Goal: Contribute content

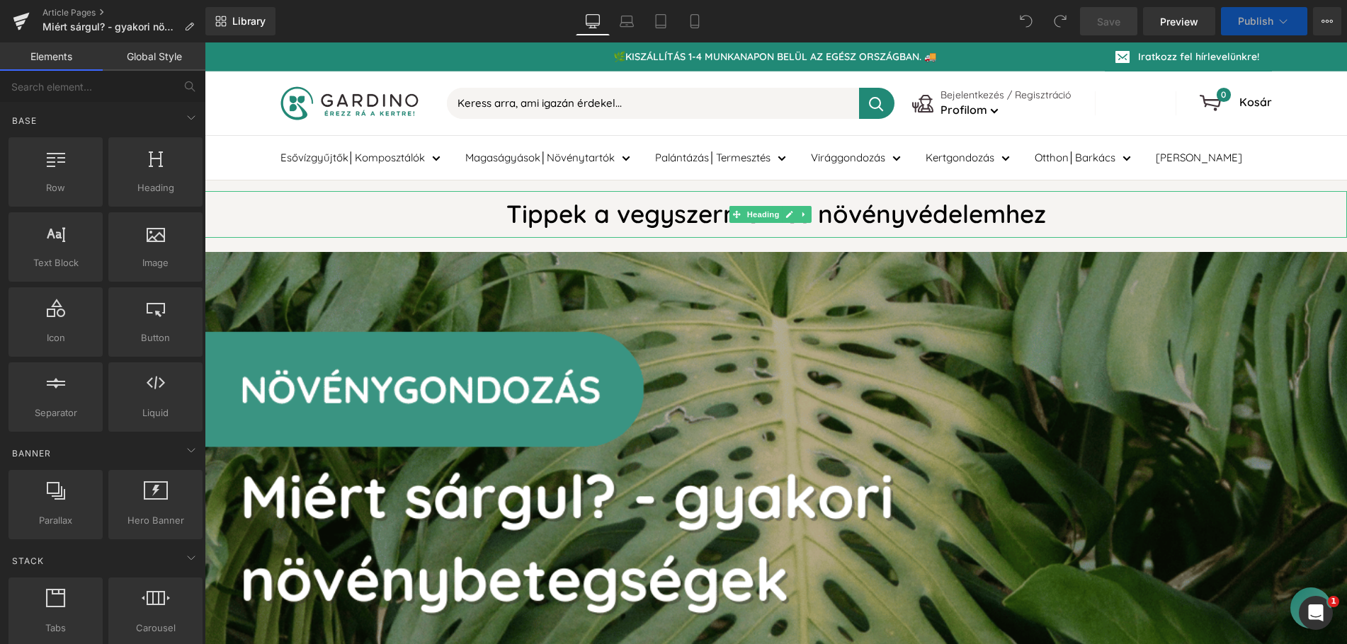
click at [701, 210] on h1 "Tippek a vegyszermentes növényvédelemhez" at bounding box center [776, 214] width 1142 height 46
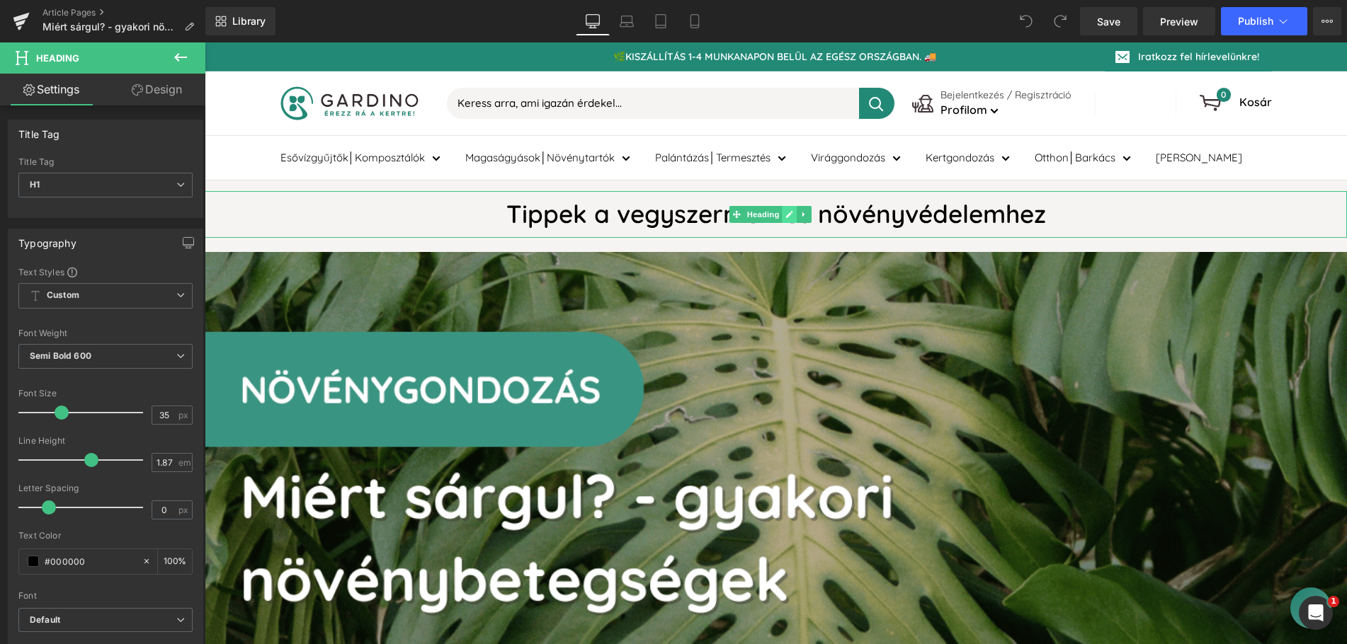
click at [785, 215] on icon at bounding box center [789, 214] width 8 height 8
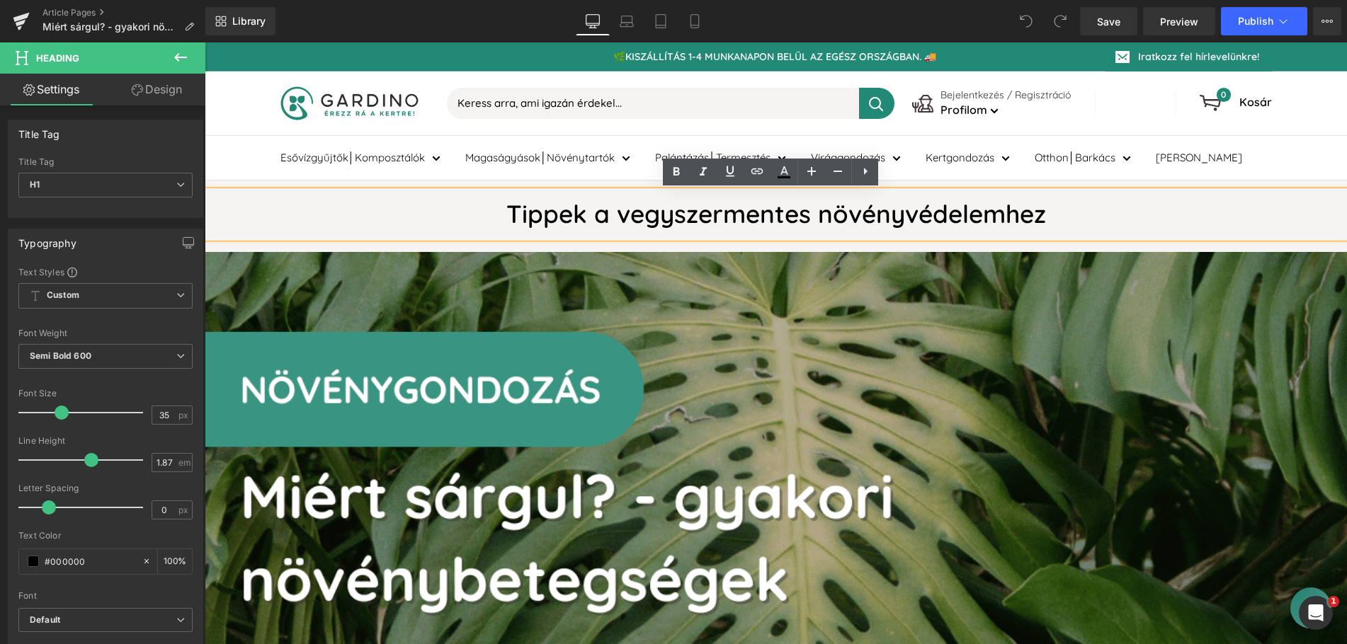
click at [682, 220] on h1 "Tippek a vegyszermentes növényvédelemhez" at bounding box center [776, 214] width 1142 height 46
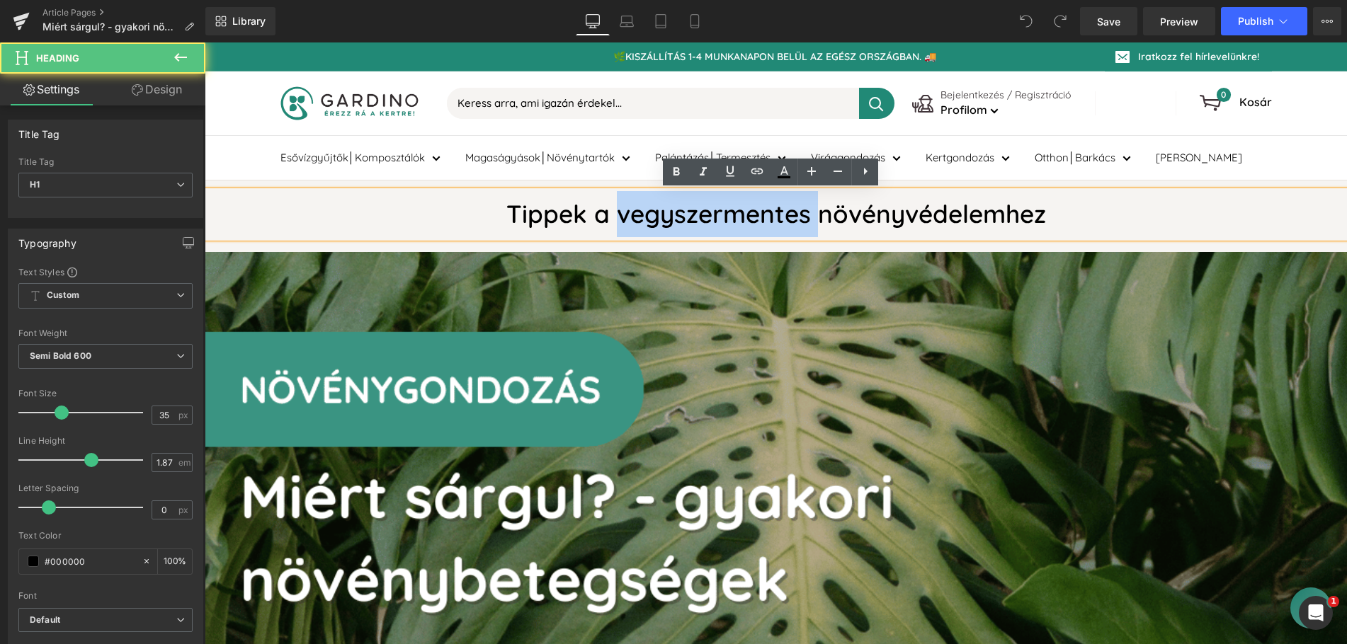
click at [682, 220] on h1 "Tippek a vegyszermentes növényvédelemhez" at bounding box center [776, 214] width 1142 height 46
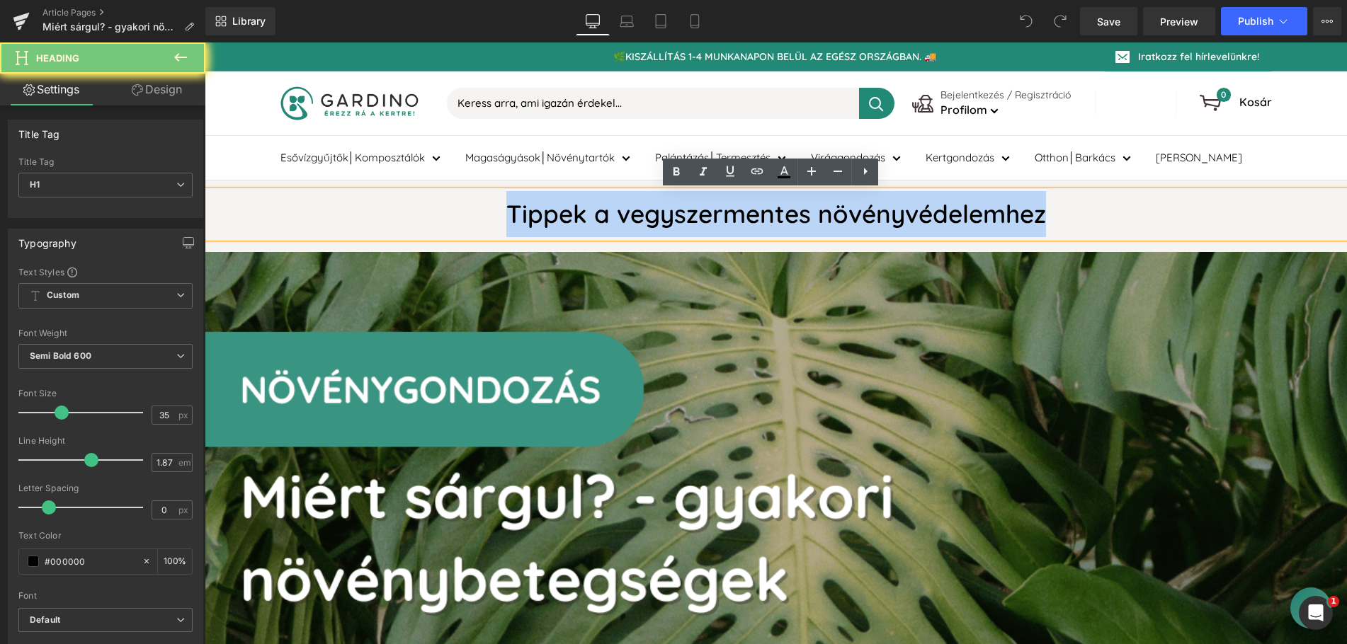
click at [682, 220] on h1 "Tippek a vegyszermentes növényvédelemhez" at bounding box center [776, 214] width 1142 height 46
paste div
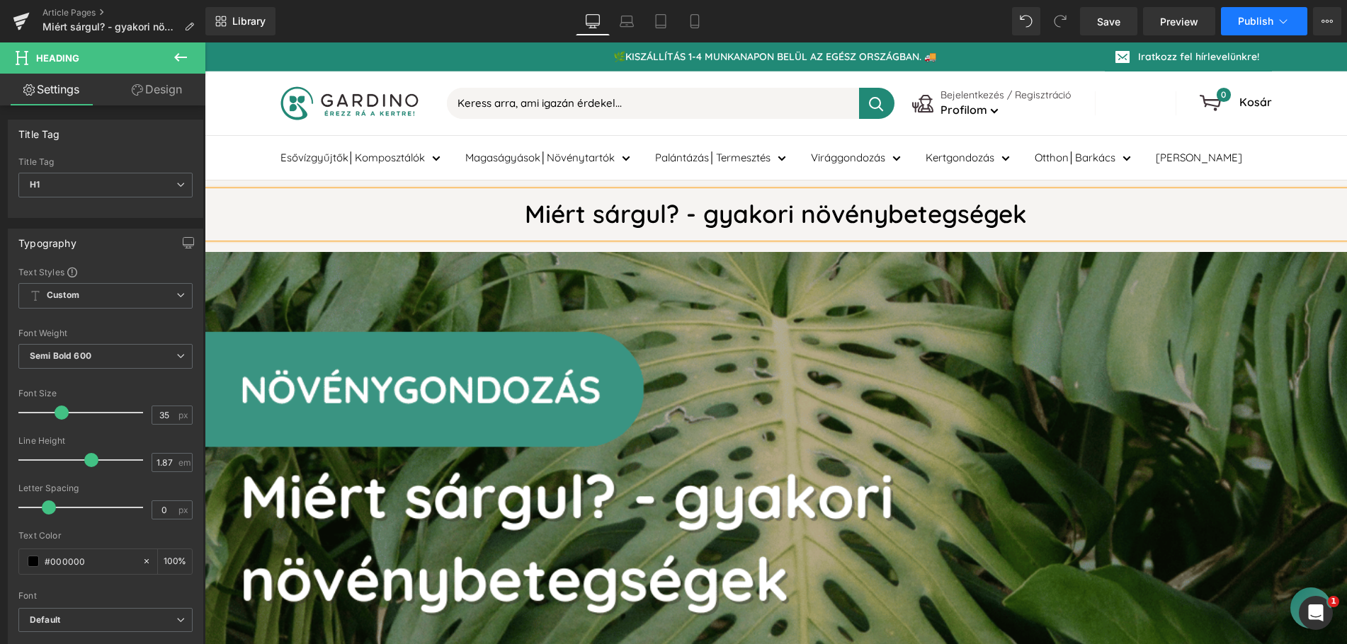
click at [1251, 16] on span "Publish" at bounding box center [1255, 21] width 35 height 11
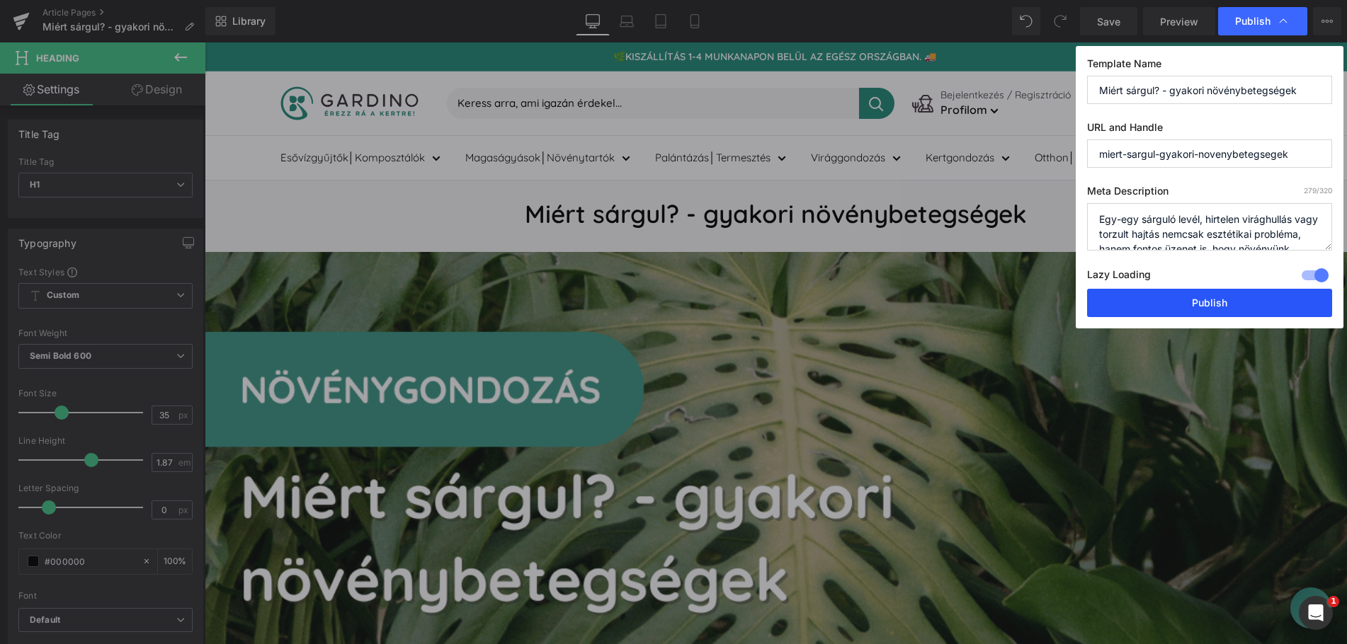
click at [1188, 307] on button "Publish" at bounding box center [1209, 303] width 245 height 28
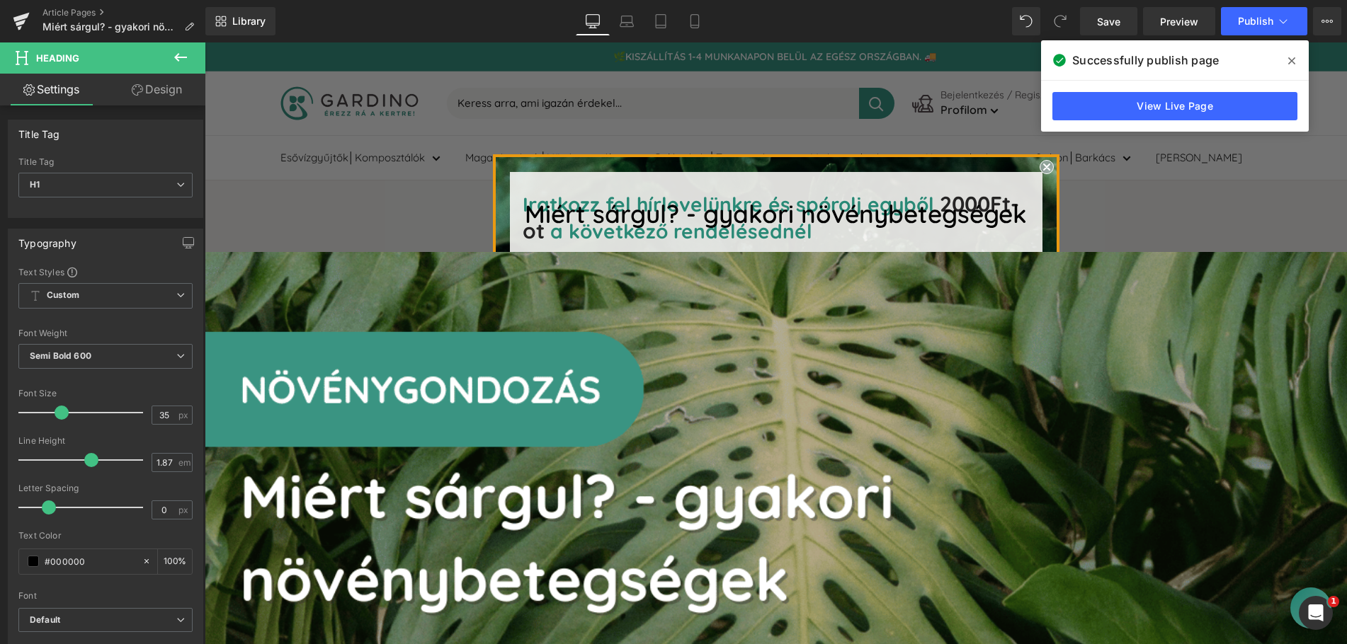
click at [1290, 55] on icon at bounding box center [1291, 60] width 7 height 11
